Goal: Download file/media

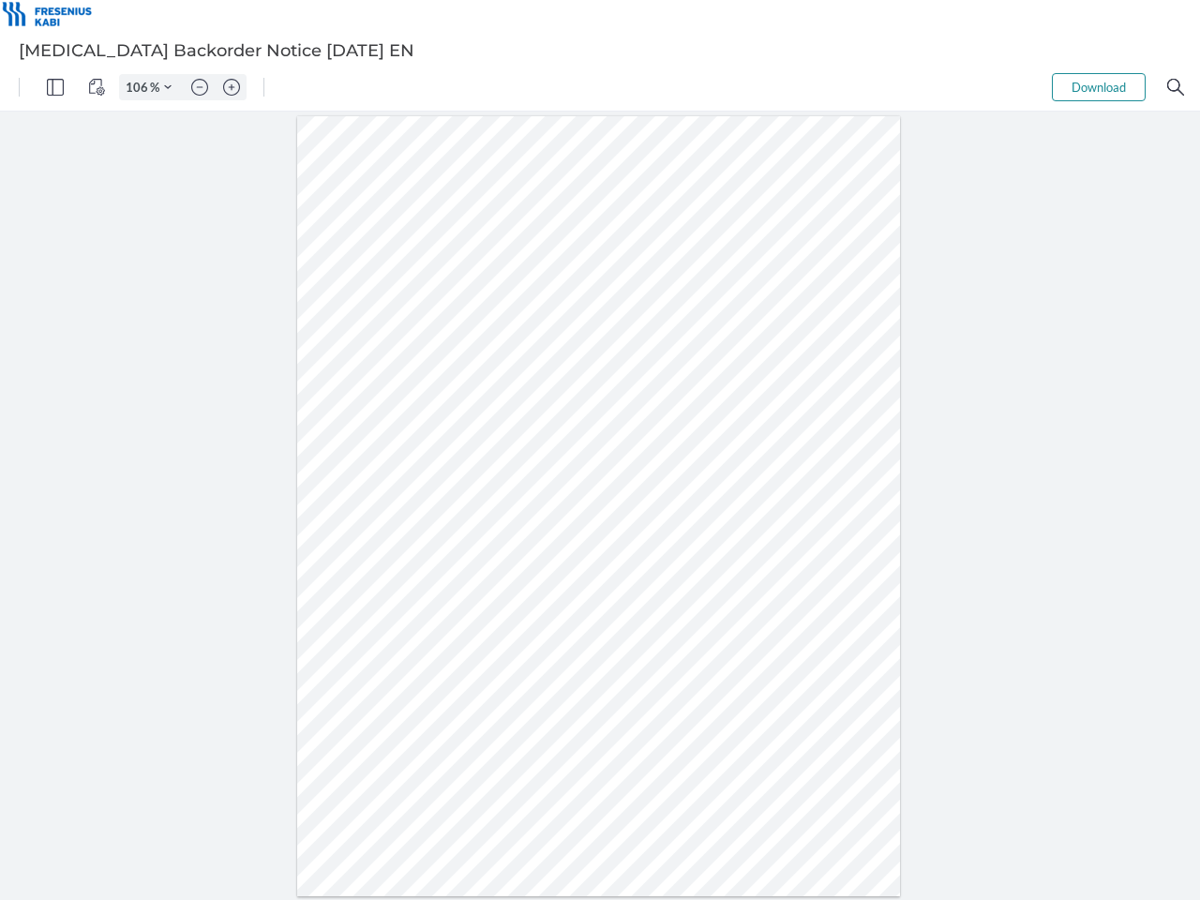
click at [55, 87] on img "Panel" at bounding box center [55, 87] width 17 height 17
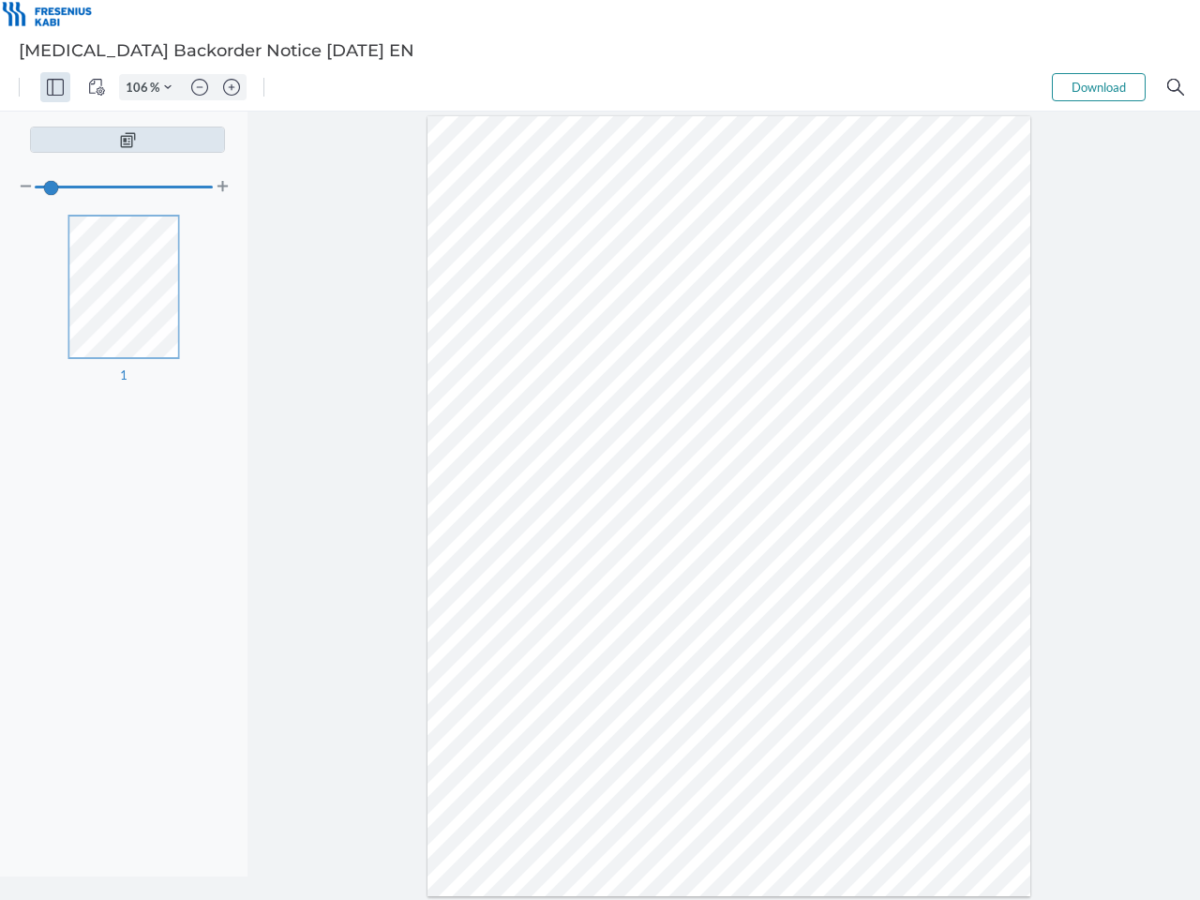
click at [97, 87] on img "View Controls" at bounding box center [96, 87] width 17 height 17
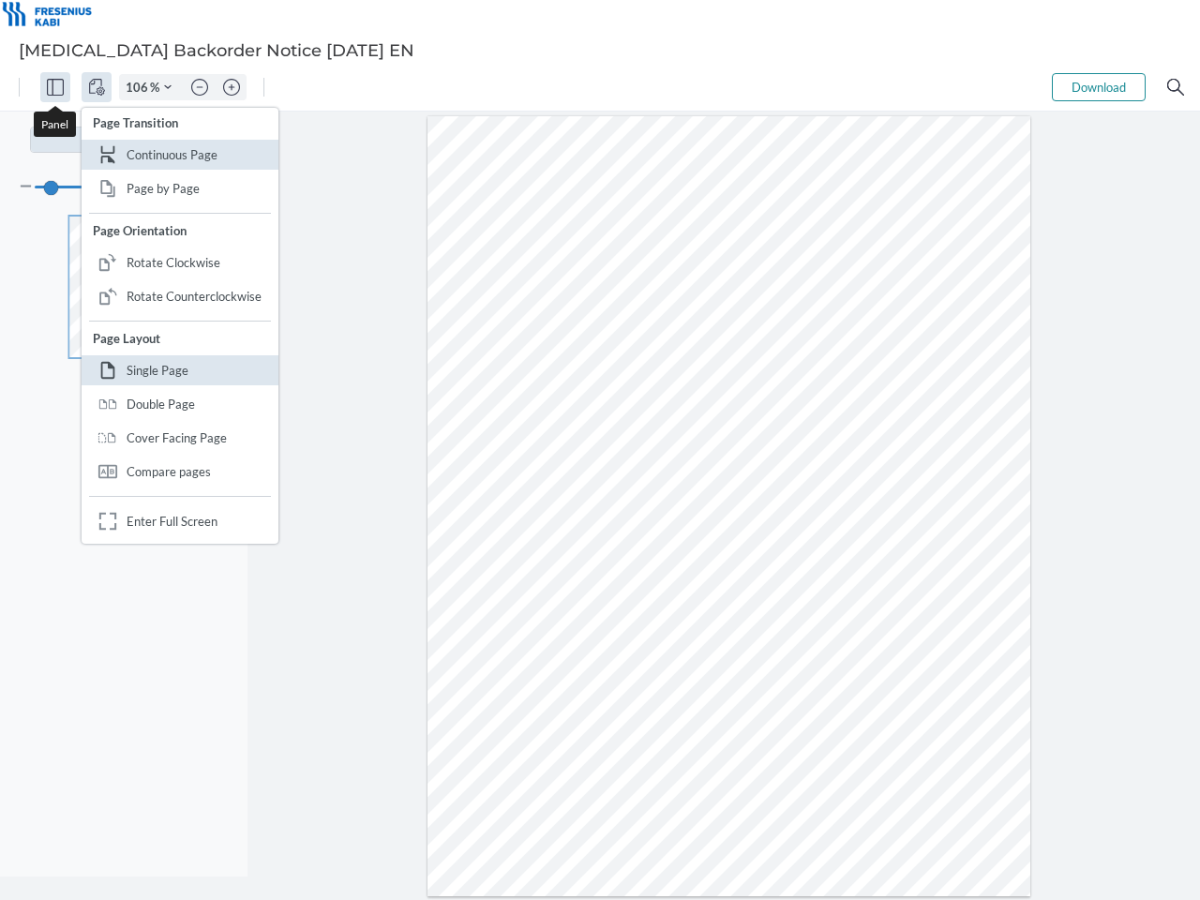
click at [140, 87] on input "106" at bounding box center [135, 87] width 30 height 17
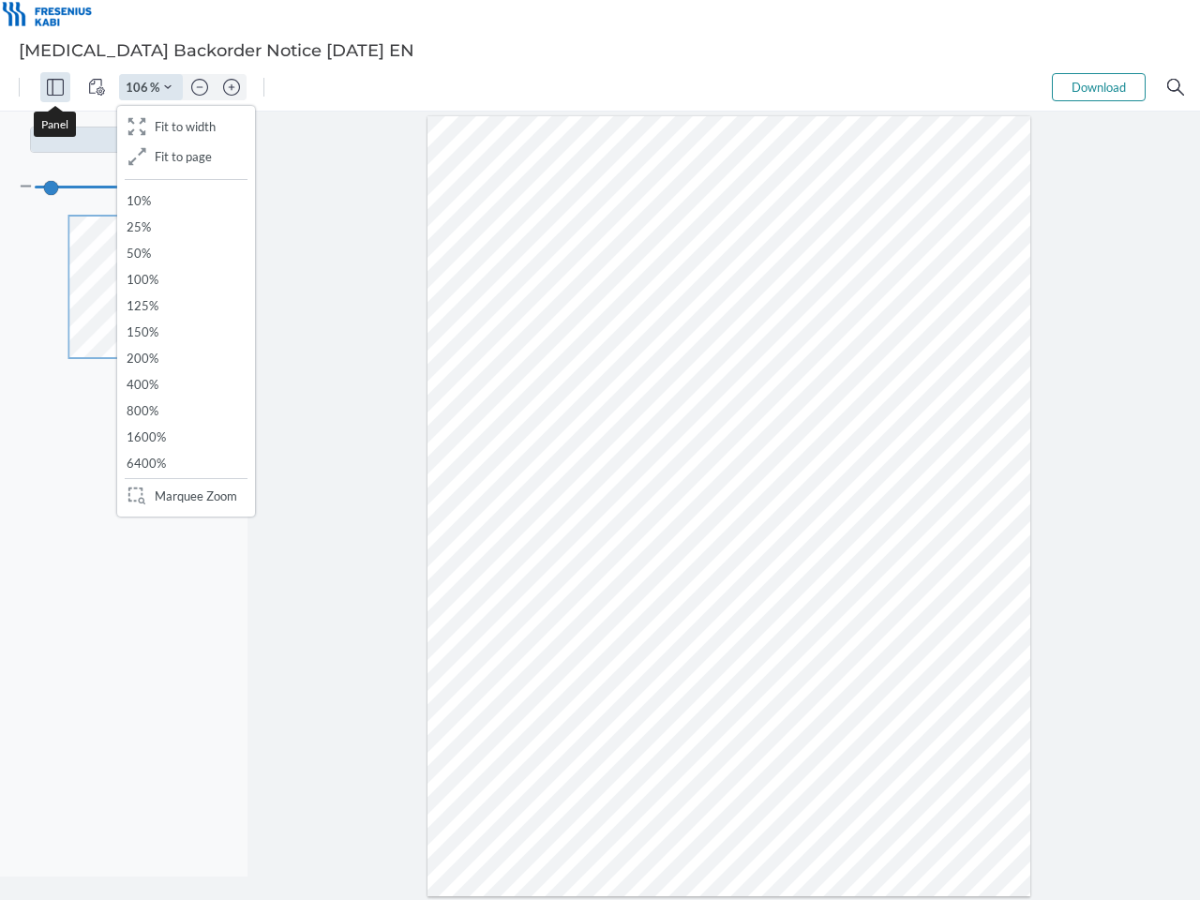
click at [168, 87] on img "Zoom Controls" at bounding box center [167, 86] width 7 height 7
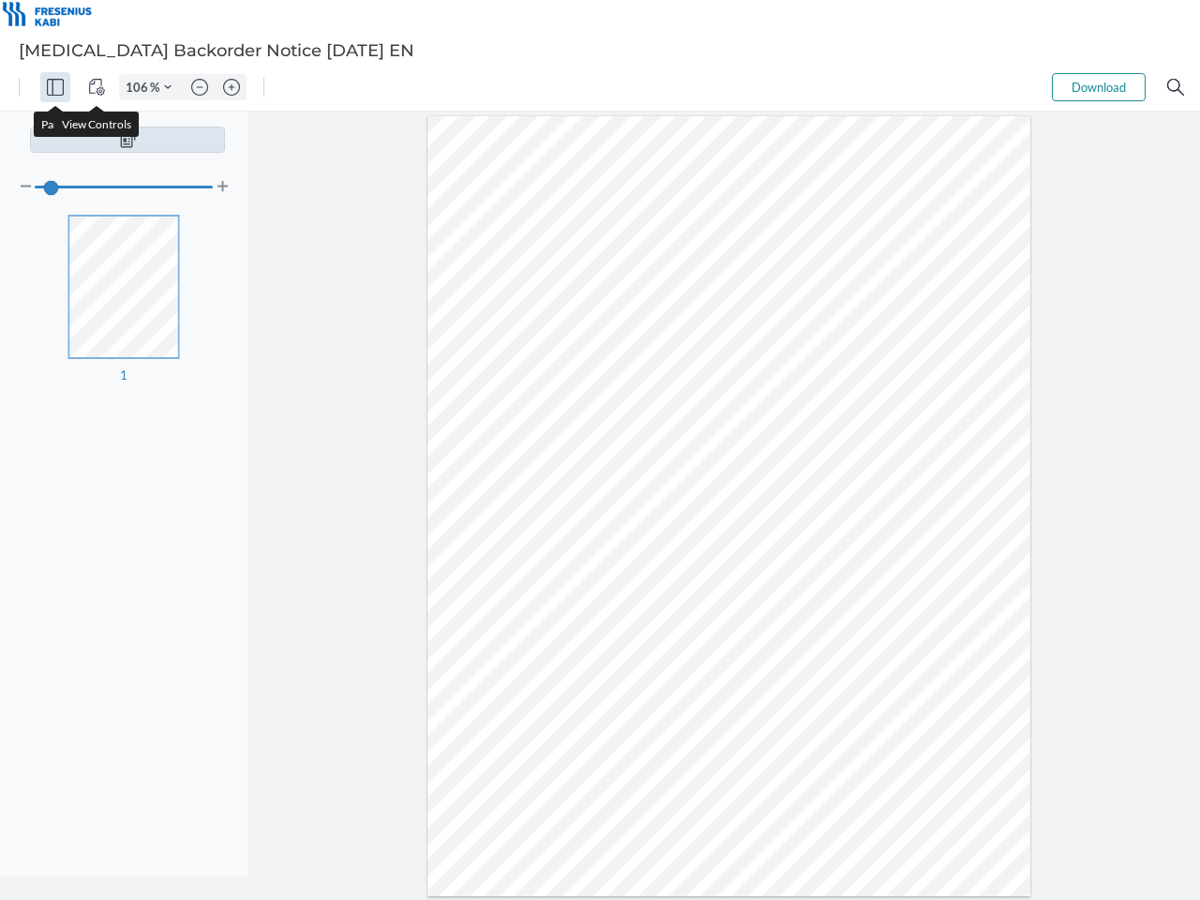
click at [200, 87] on img "Zoom out" at bounding box center [199, 87] width 17 height 17
click at [232, 87] on img "Zoom in" at bounding box center [231, 87] width 17 height 17
type input "106"
click at [1099, 87] on button "Download" at bounding box center [1099, 87] width 94 height 28
click at [1176, 87] on img "Search" at bounding box center [1175, 87] width 17 height 17
